Goal: Transaction & Acquisition: Book appointment/travel/reservation

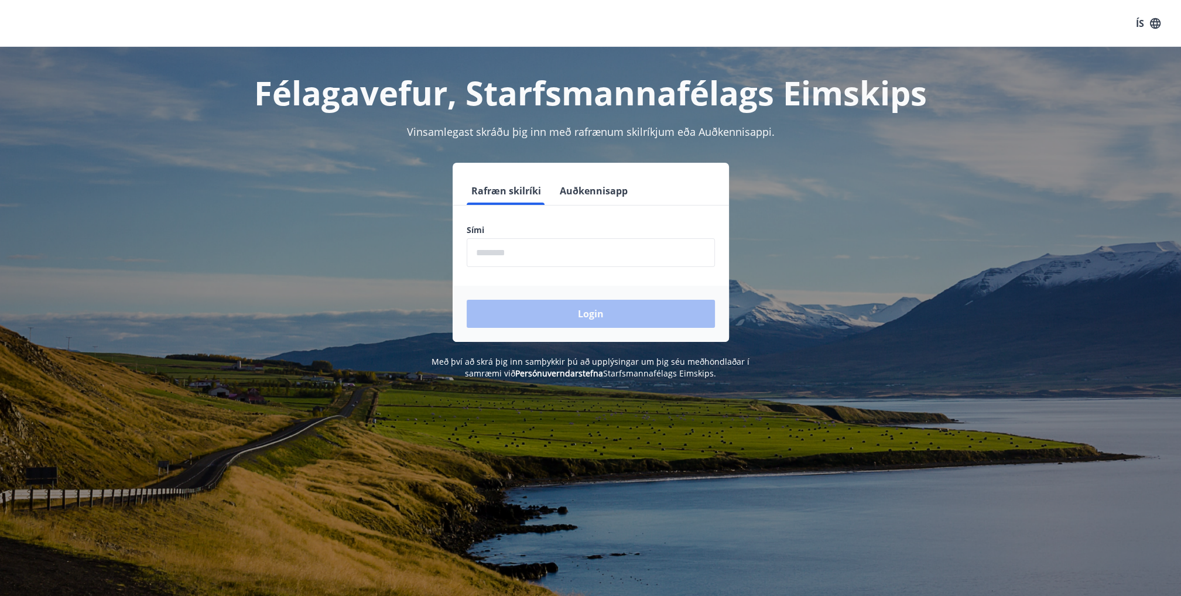
click at [553, 261] on input "phone" at bounding box center [591, 252] width 248 height 29
type input "********"
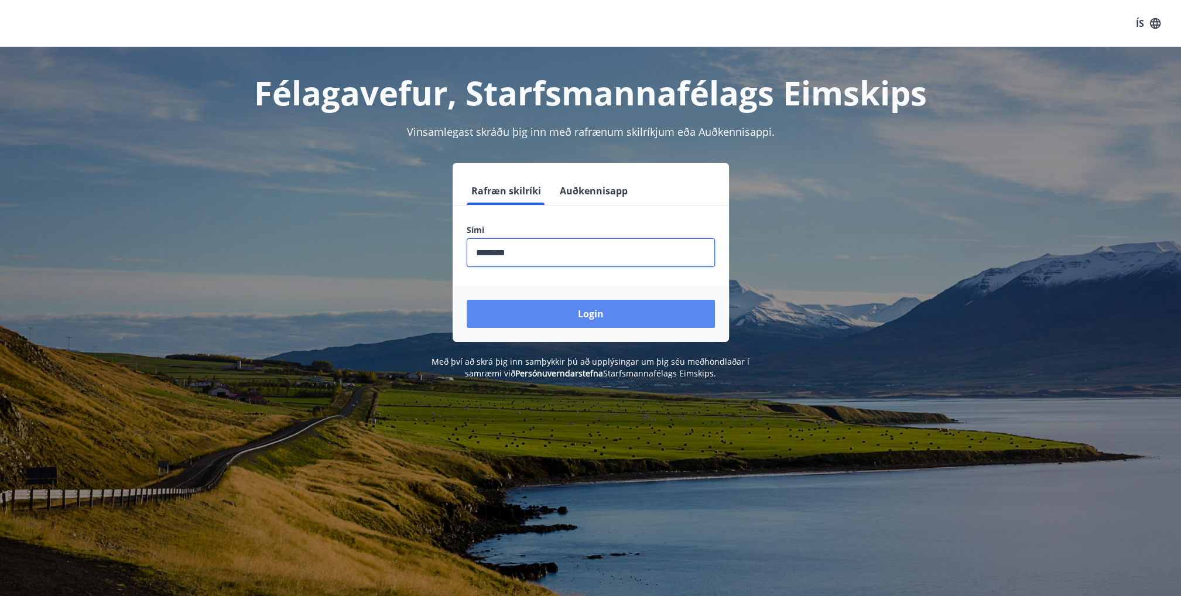
click at [556, 308] on button "Login" at bounding box center [591, 314] width 248 height 28
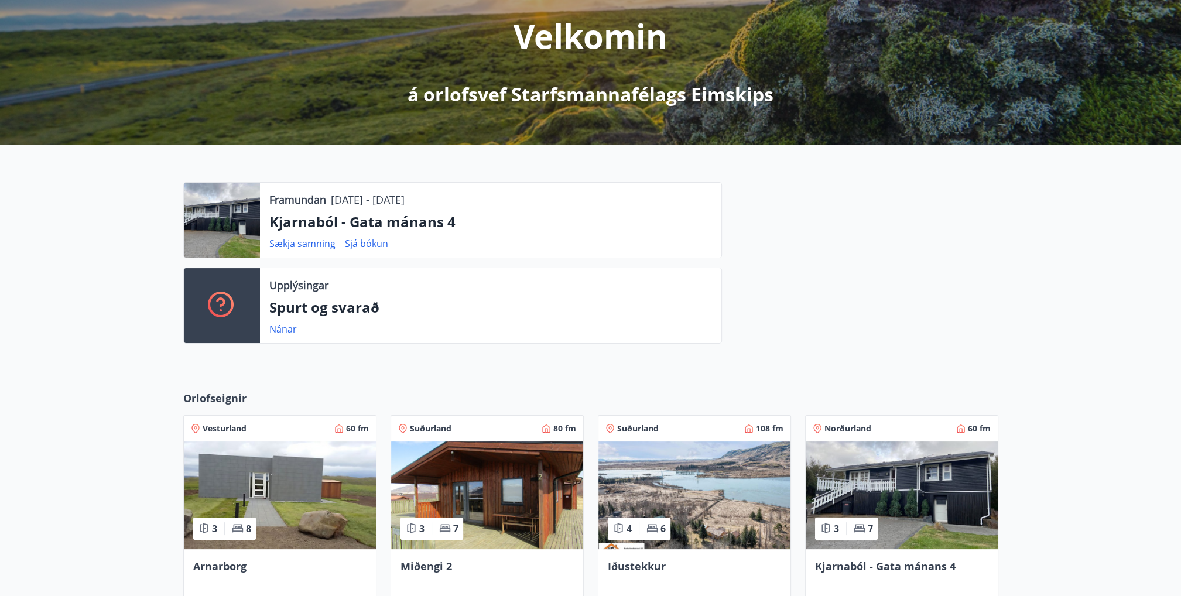
scroll to position [351, 0]
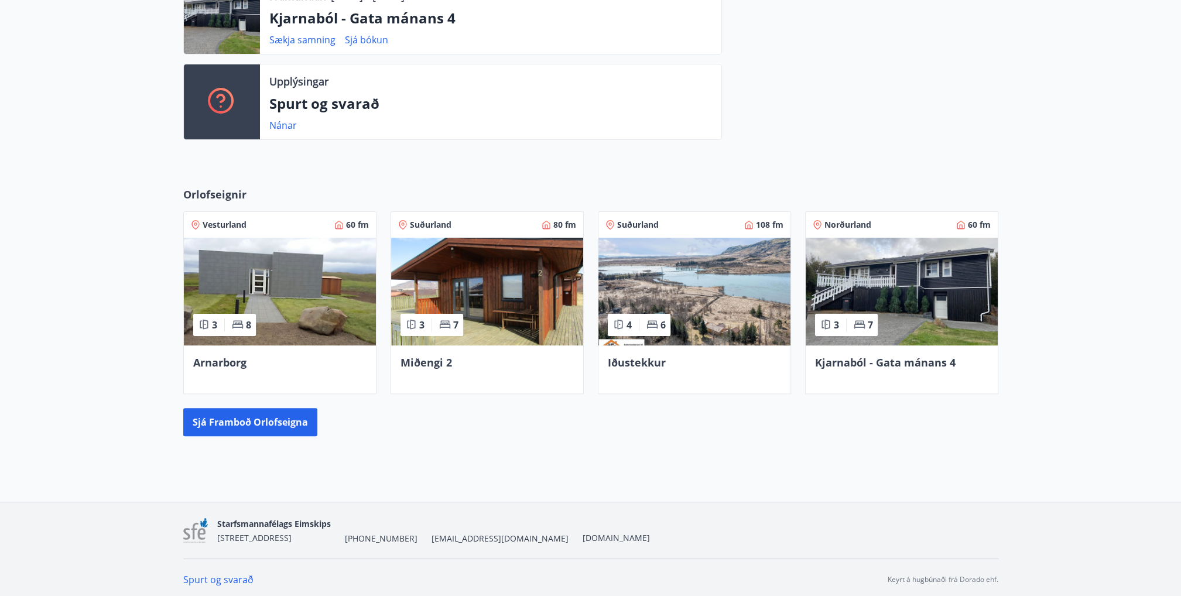
click at [911, 272] on img at bounding box center [902, 292] width 192 height 108
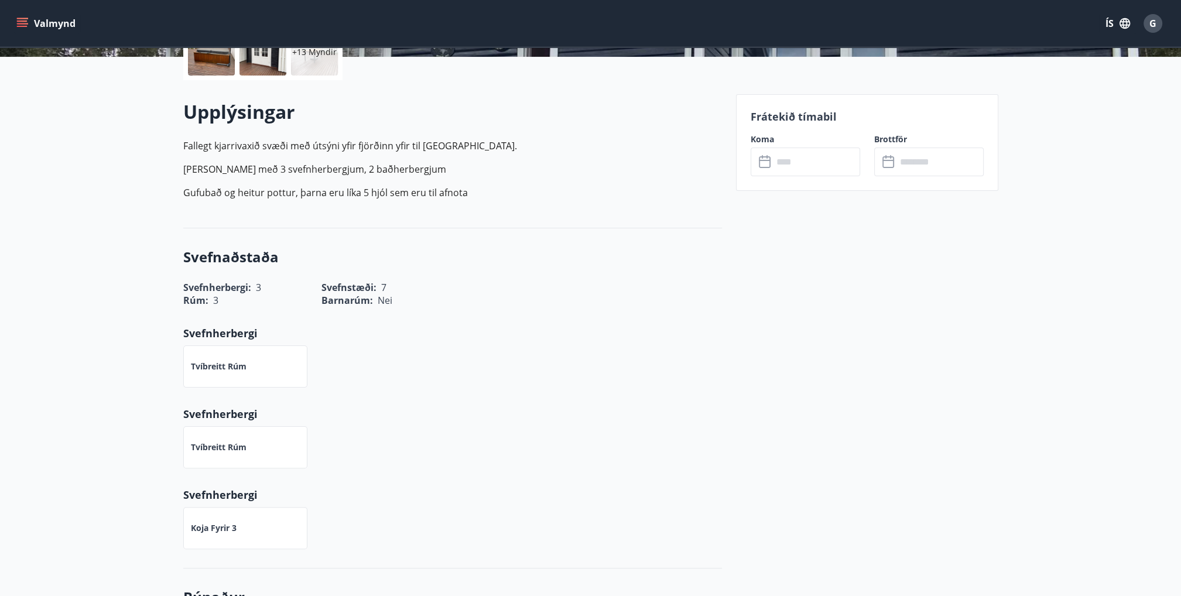
scroll to position [293, 0]
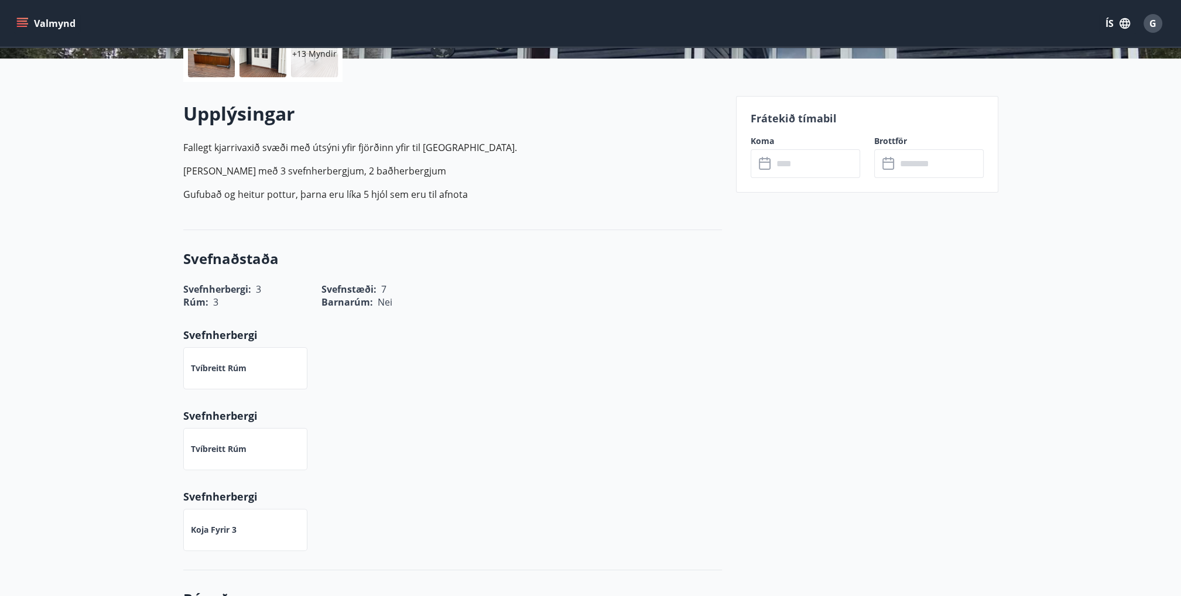
click at [802, 164] on input "text" at bounding box center [816, 163] width 87 height 29
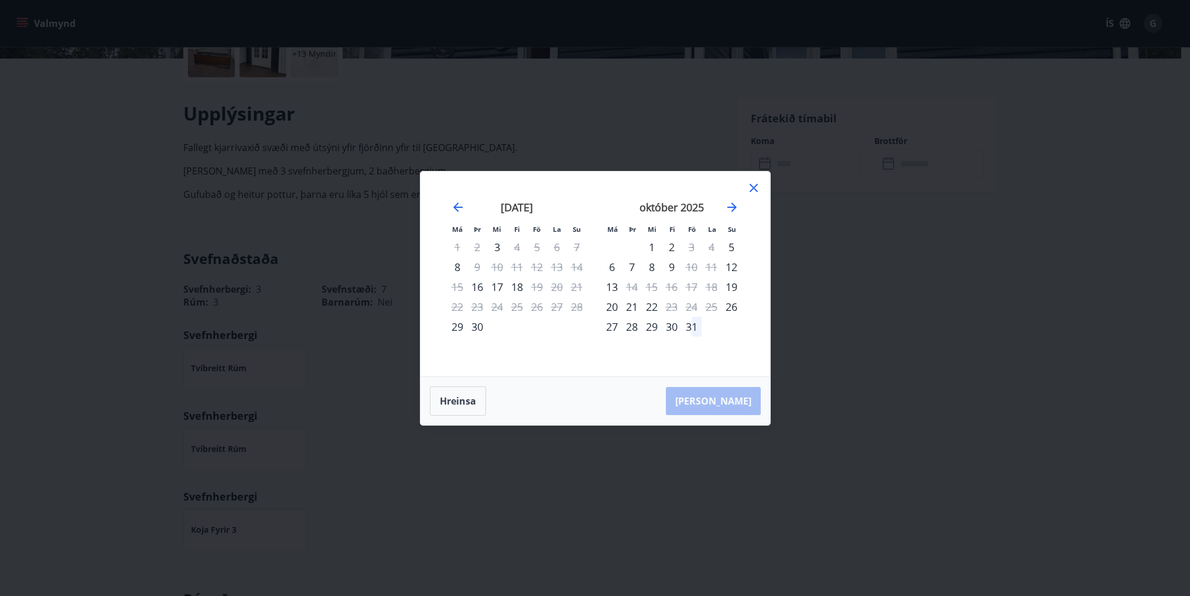
click at [753, 193] on icon at bounding box center [754, 188] width 14 height 14
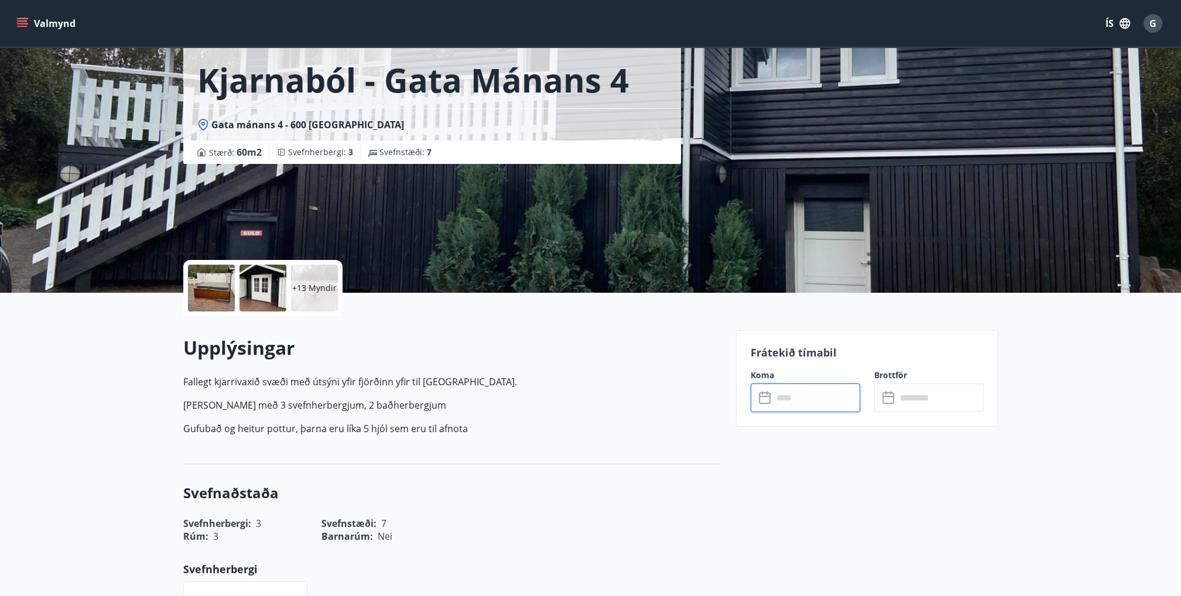
scroll to position [0, 0]
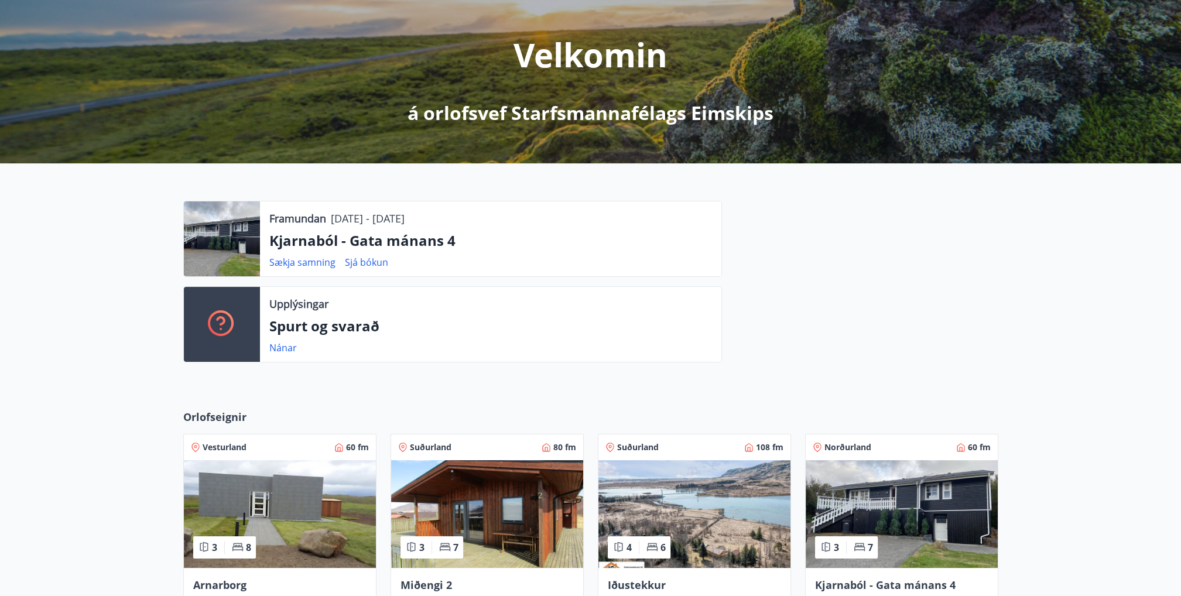
scroll to position [121, 0]
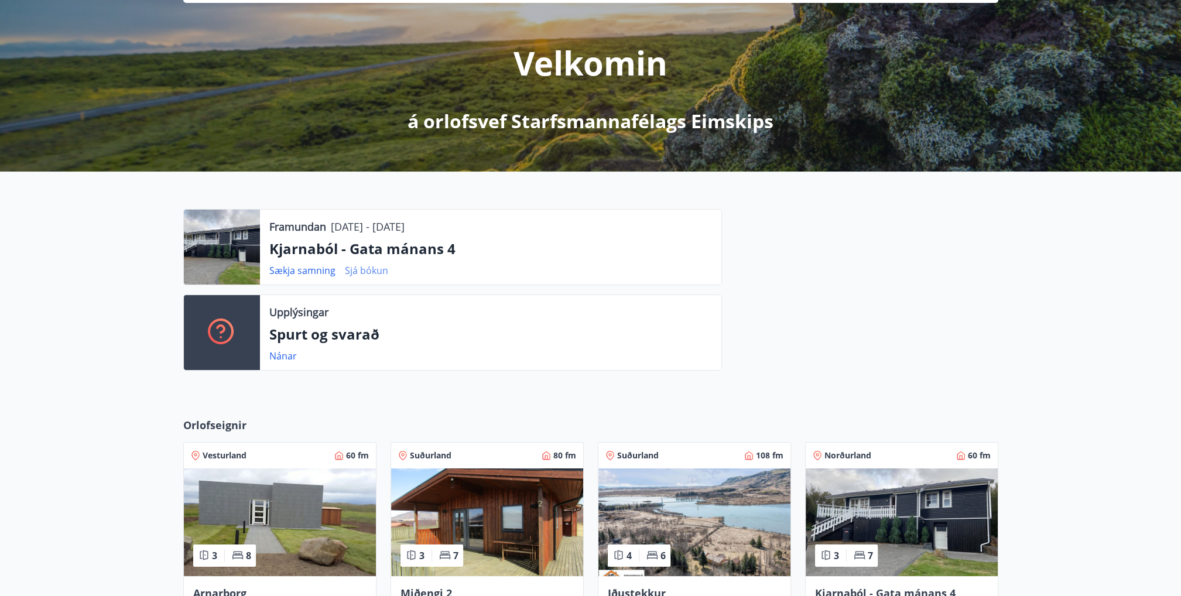
click at [363, 270] on link "Sjá bókun" at bounding box center [366, 270] width 43 height 13
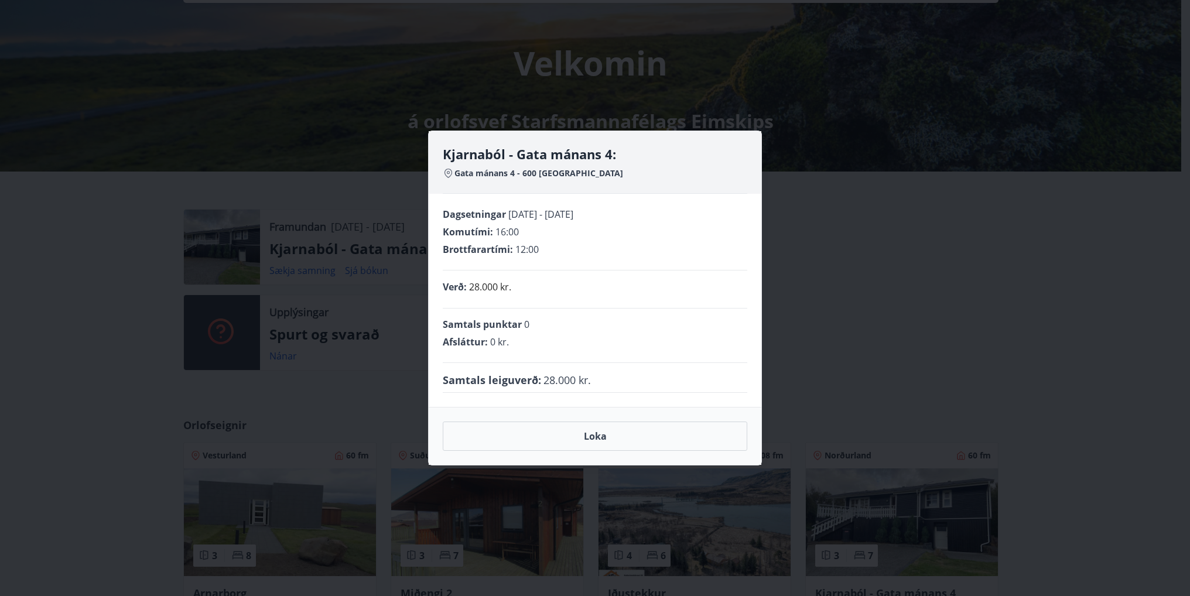
click at [860, 316] on div "Kjarnaból - Gata mánans 4: Gata mánans 4 - 600 [GEOGRAPHIC_DATA] Dagsetningar […" at bounding box center [595, 298] width 1190 height 596
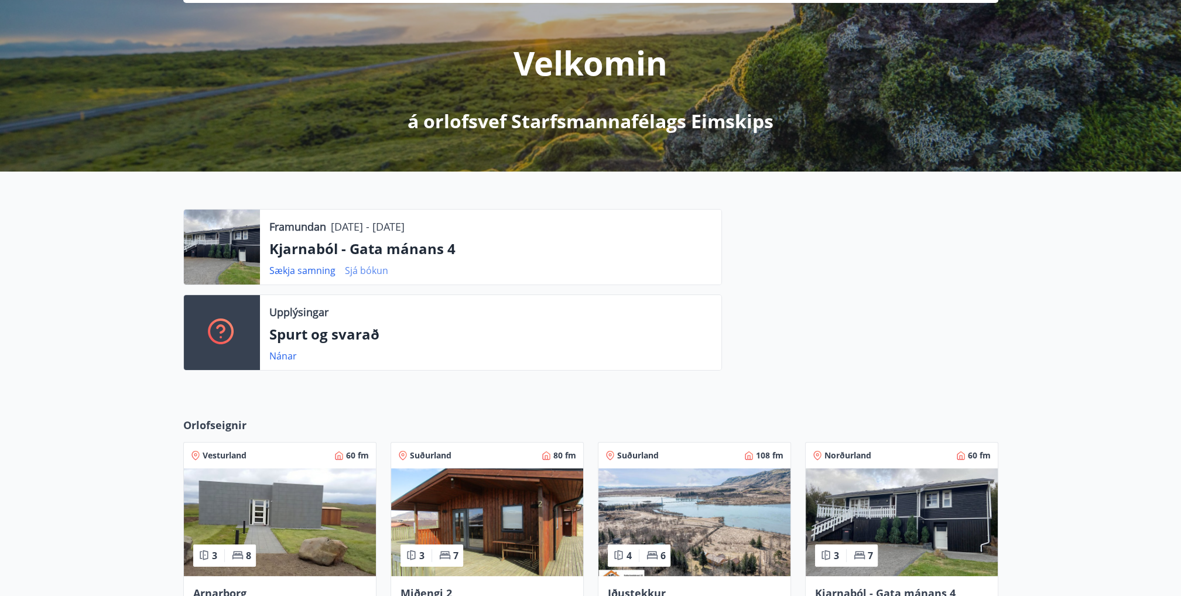
click at [382, 270] on link "Sjá bókun" at bounding box center [366, 270] width 43 height 13
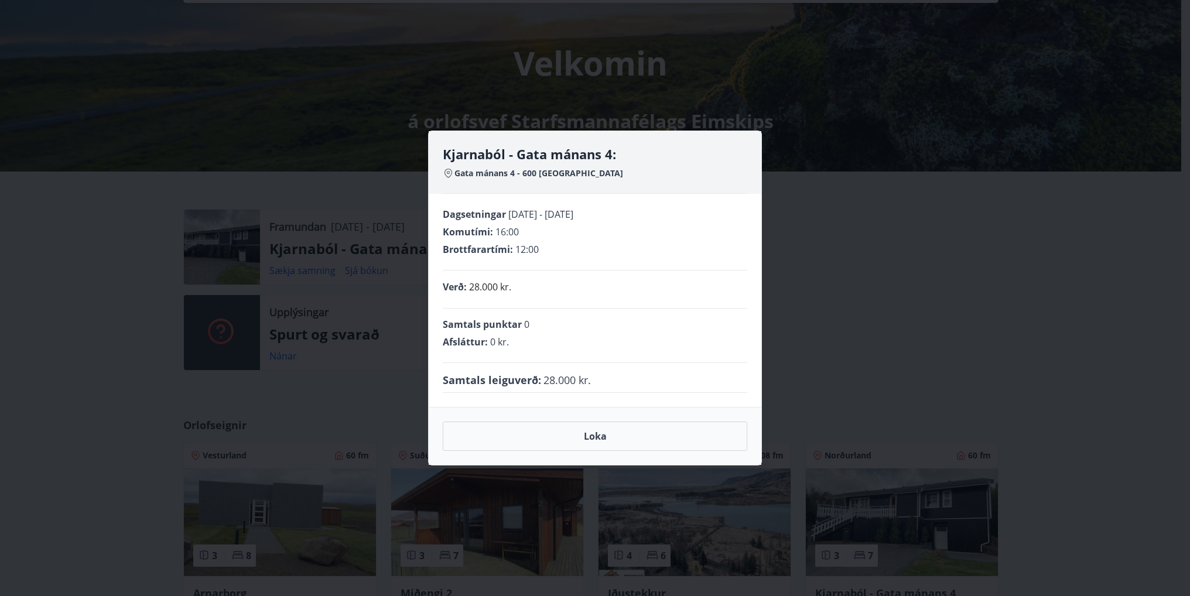
click at [893, 288] on div "Kjarnaból - Gata mánans 4: Gata mánans 4 - 600 [GEOGRAPHIC_DATA] Dagsetningar […" at bounding box center [595, 298] width 1190 height 596
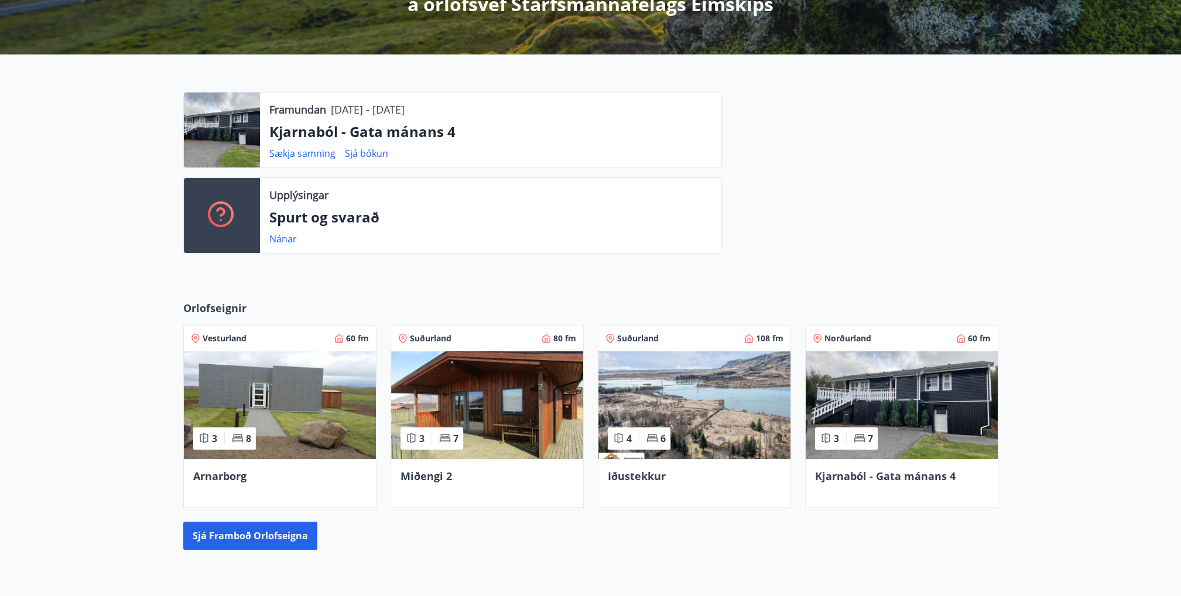
click at [903, 408] on img at bounding box center [902, 405] width 192 height 108
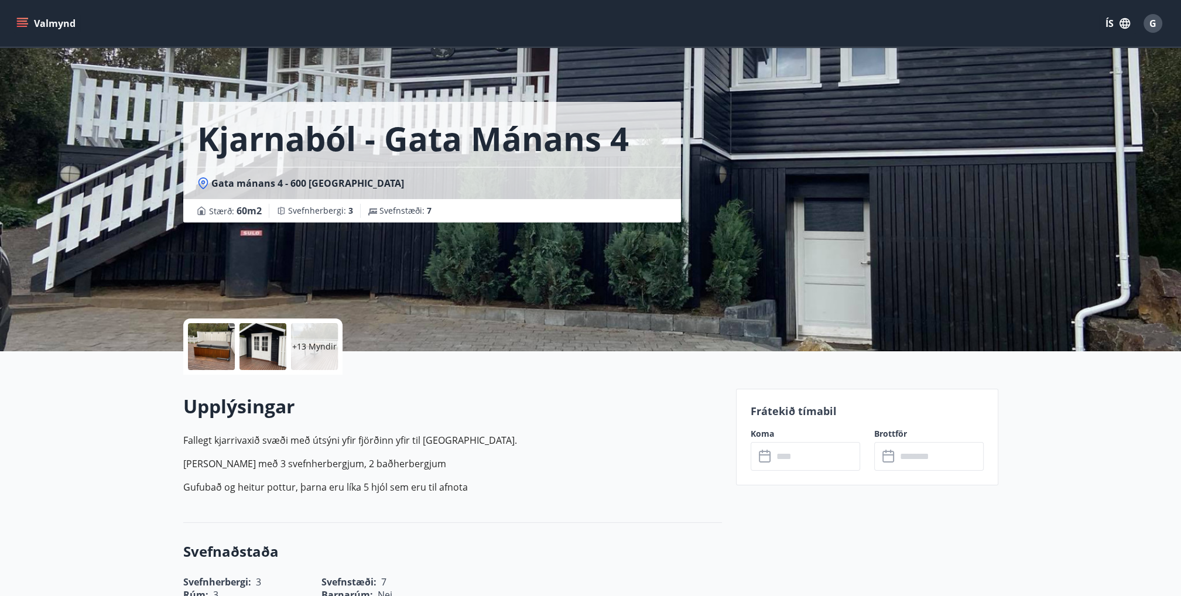
click at [798, 459] on input "text" at bounding box center [816, 456] width 87 height 29
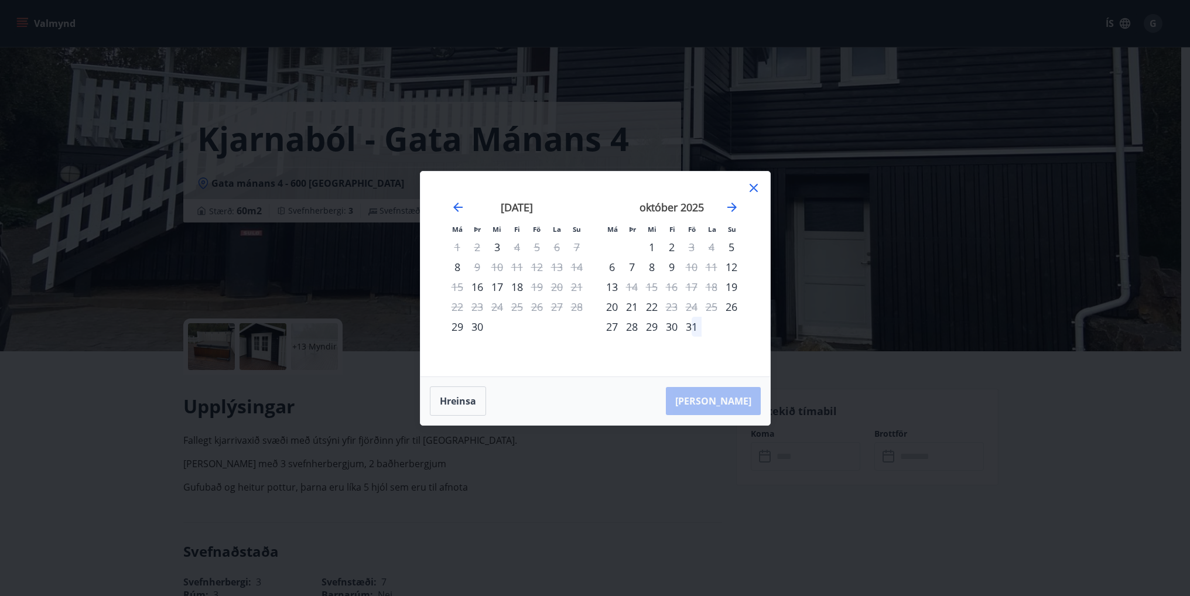
click at [967, 449] on div "Má Þr Mi Fi Fö La Su Má Þr Mi Fi Fö La Su [DATE] 1 2 3 4 5 6 7 8 9 10 11 12 13 …" at bounding box center [595, 298] width 1190 height 596
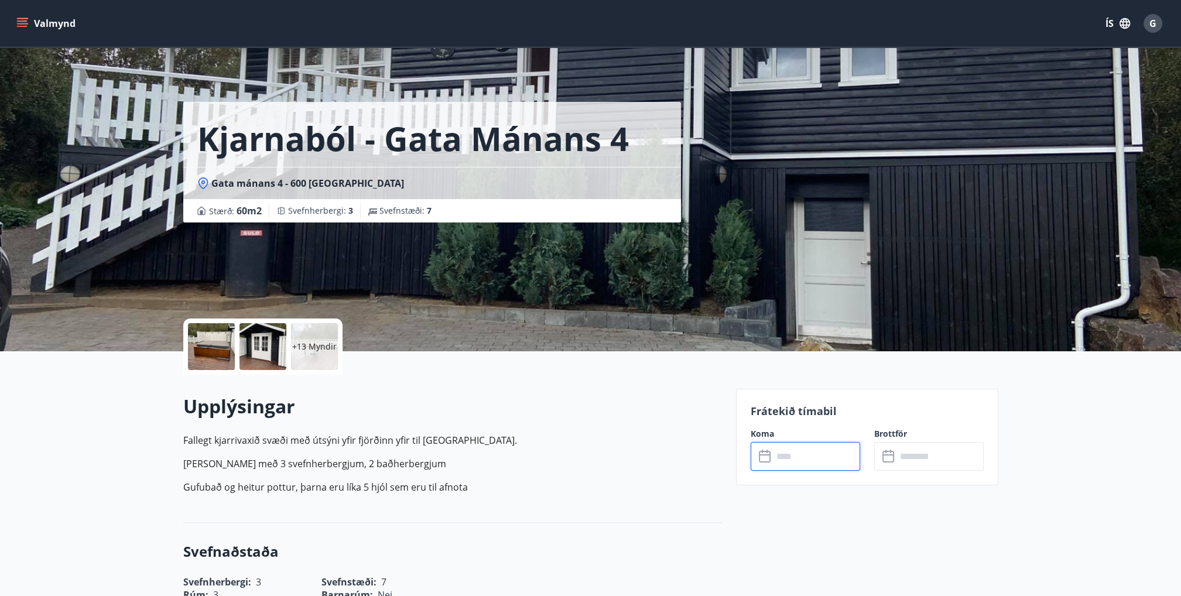
click at [785, 460] on input "text" at bounding box center [816, 456] width 87 height 29
